Goal: Check status: Check status

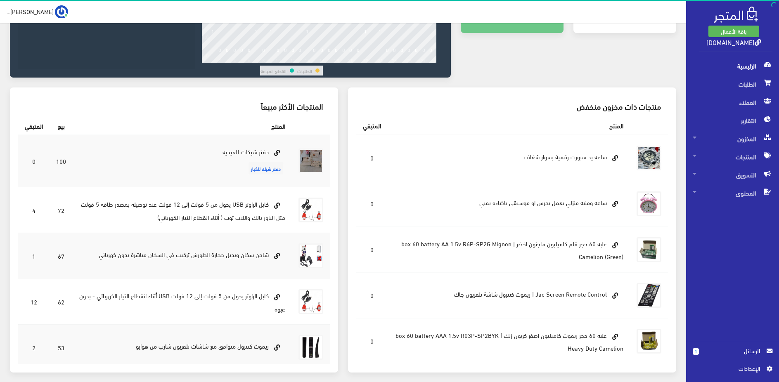
scroll to position [208, 0]
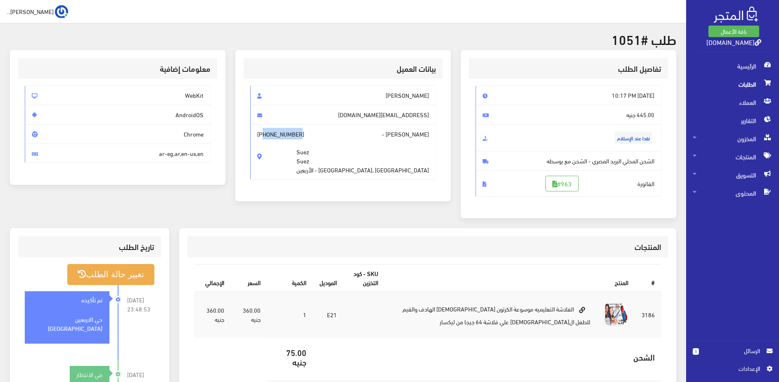
scroll to position [8, 0]
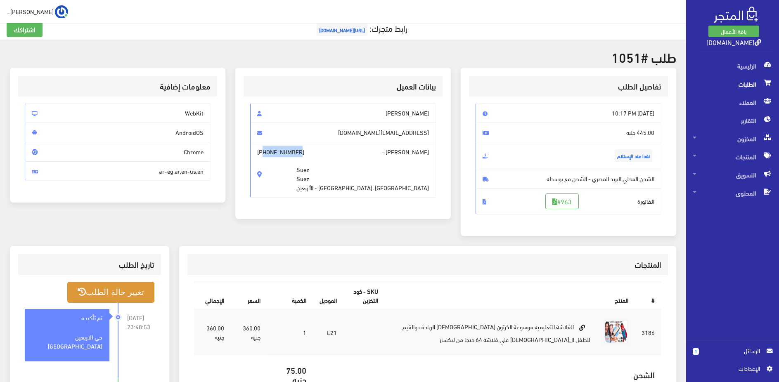
click at [117, 310] on ul "تغيير حالة الطلب 2025-08-28 23:48:53 تم تأكيده" at bounding box center [89, 357] width 129 height 150
click at [733, 84] on span "الطلبات" at bounding box center [733, 84] width 80 height 18
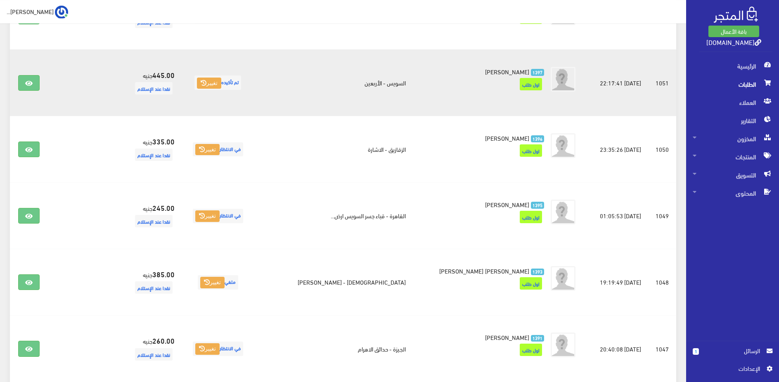
scroll to position [211, 0]
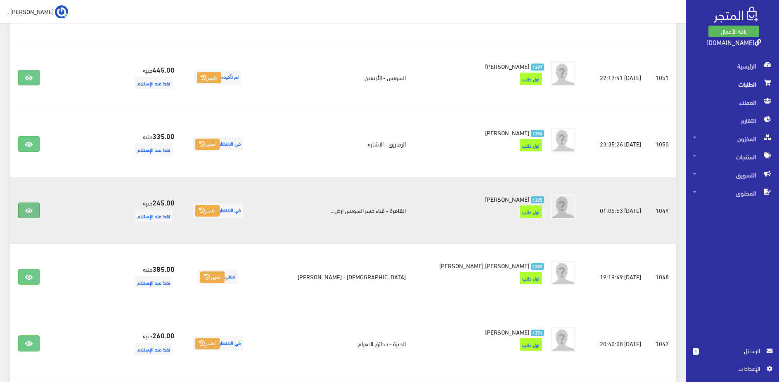
click at [32, 208] on link at bounding box center [28, 211] width 21 height 16
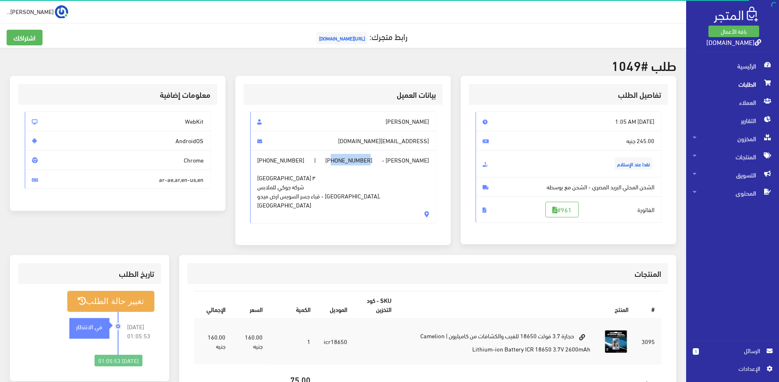
drag, startPoint x: 328, startPoint y: 160, endPoint x: 363, endPoint y: 163, distance: 34.4
click at [363, 163] on span "+201155470126" at bounding box center [348, 160] width 47 height 9
copy span "01155470126"
click at [418, 178] on span "شارع الشريف برج الزهراء ٣ شركه جوكي للملابس قباء جسر السويس ارض ميدو - القاهرة,…" at bounding box center [343, 187] width 172 height 45
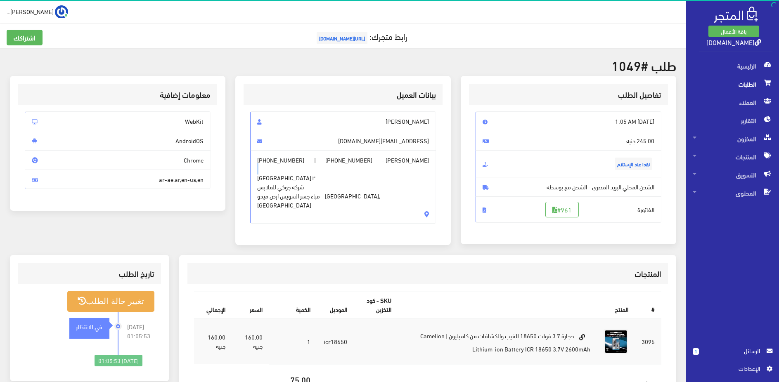
click at [418, 178] on span "شارع الشريف برج الزهراء ٣ شركه جوكي للملابس قباء جسر السويس ارض ميدو - القاهرة,…" at bounding box center [343, 187] width 172 height 45
click at [378, 186] on span "شارع الشريف برج الزهراء ٣ شركه جوكي للملابس قباء جسر السويس ارض ميدو - القاهرة,…" at bounding box center [343, 187] width 172 height 45
click at [392, 183] on span "شارع الشريف برج الزهراء ٣ شركه جوكي للملابس قباء جسر السويس ارض ميدو - القاهرة,…" at bounding box center [343, 187] width 172 height 45
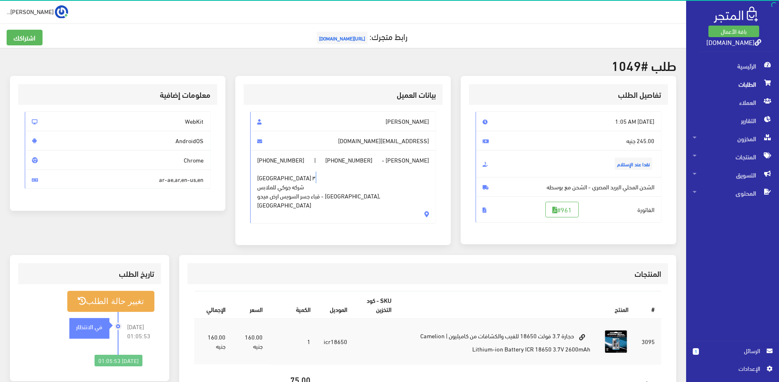
click at [392, 183] on span "شارع الشريف برج الزهراء ٣ شركه جوكي للملابس قباء جسر السويس ارض ميدو - القاهرة,…" at bounding box center [343, 187] width 172 height 45
click at [389, 177] on span "شارع الشريف برج الزهراء ٣ شركه جوكي للملابس قباء جسر السويس ارض ميدو - القاهرة,…" at bounding box center [343, 187] width 172 height 45
copy br
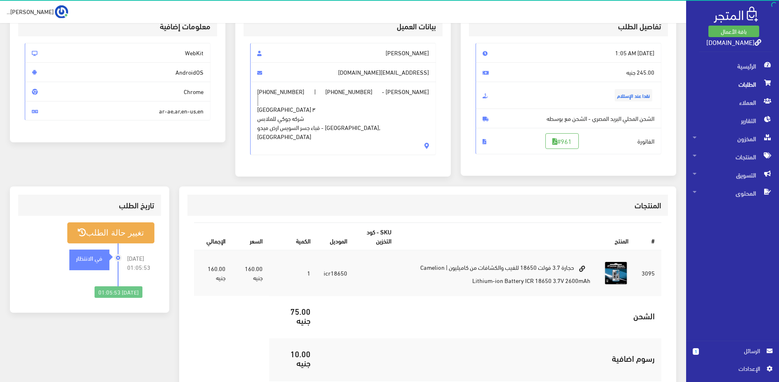
scroll to position [84, 0]
